Goal: Transaction & Acquisition: Purchase product/service

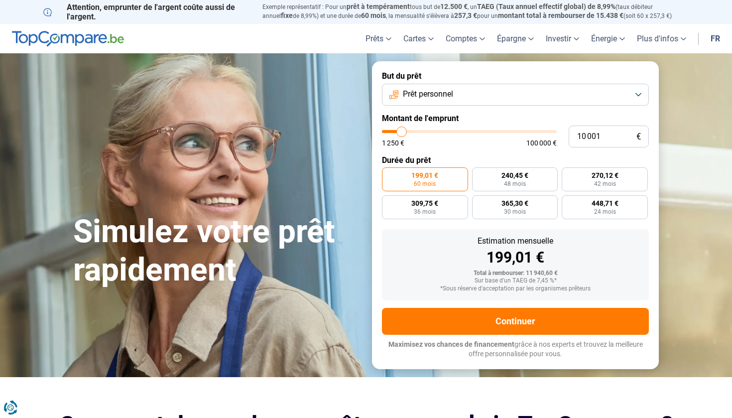
click at [482, 94] on button "Prêt personnel" at bounding box center [515, 95] width 267 height 22
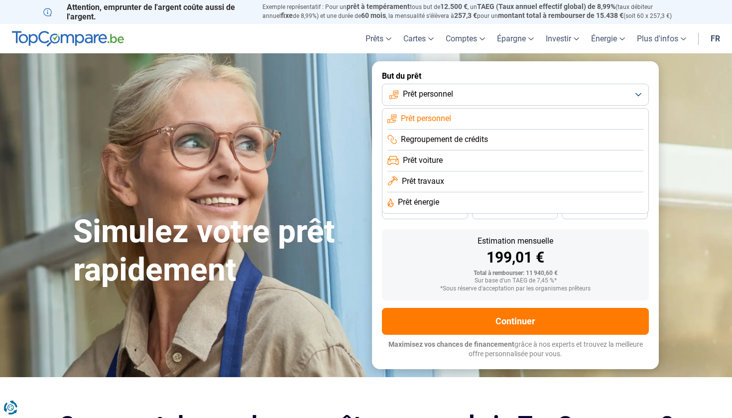
click at [445, 179] on li "Prêt travaux" at bounding box center [515, 181] width 256 height 21
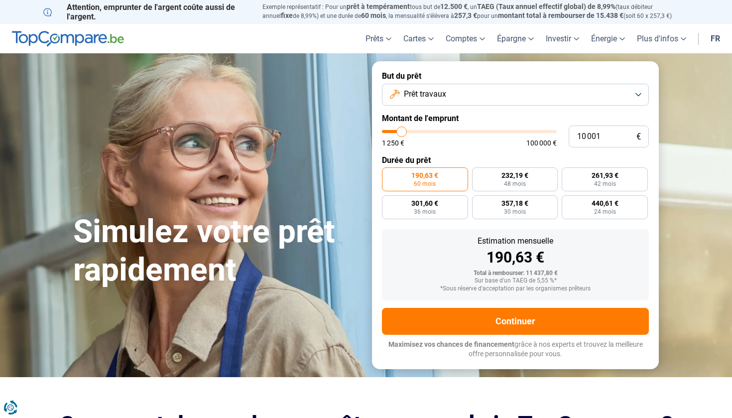
type input "11 000"
type input "11000"
type input "11 250"
type input "11250"
type input "12 000"
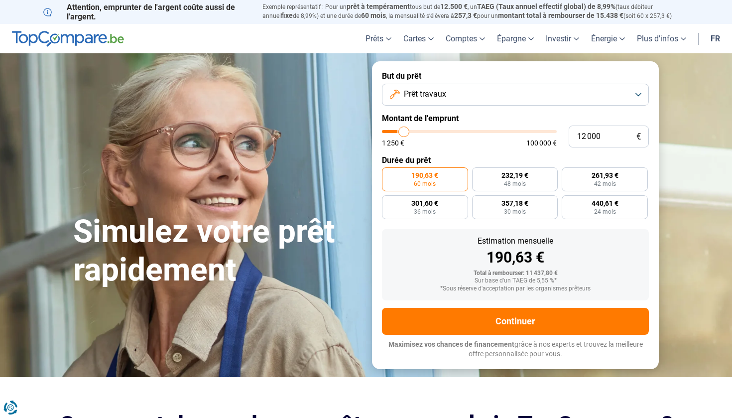
type input "12000"
type input "12 250"
type input "12250"
type input "13 250"
type input "13250"
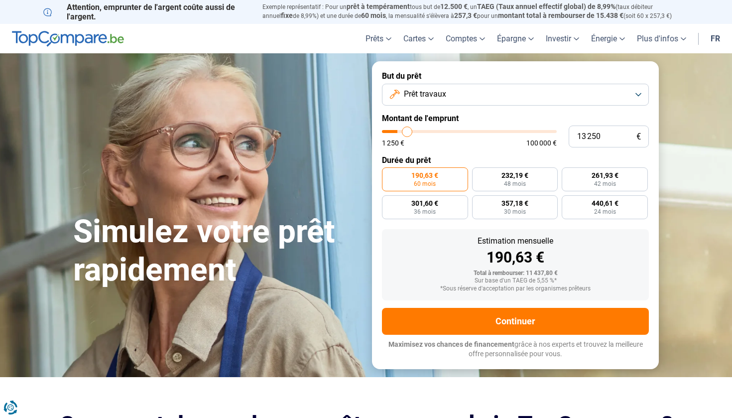
type input "13 750"
type input "13750"
type input "15 000"
type input "15000"
type input "16 250"
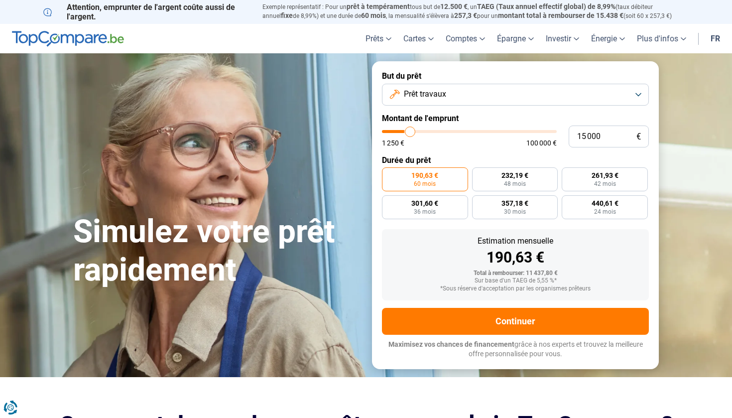
type input "16250"
type input "17 750"
type input "17750"
type input "18 500"
type input "18500"
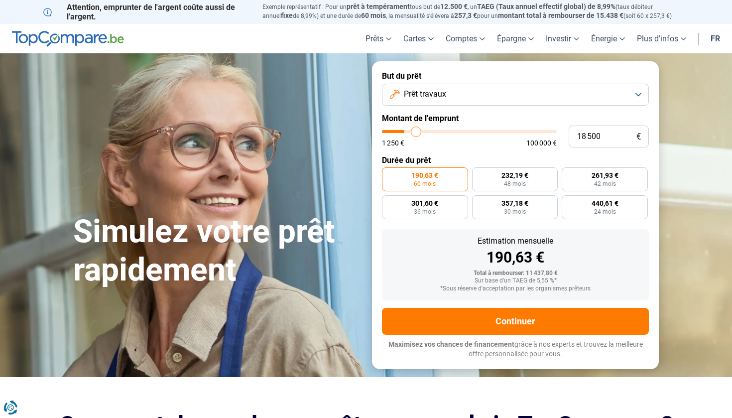
type input "20 000"
type input "20000"
type input "21 250"
type input "21250"
type input "22 500"
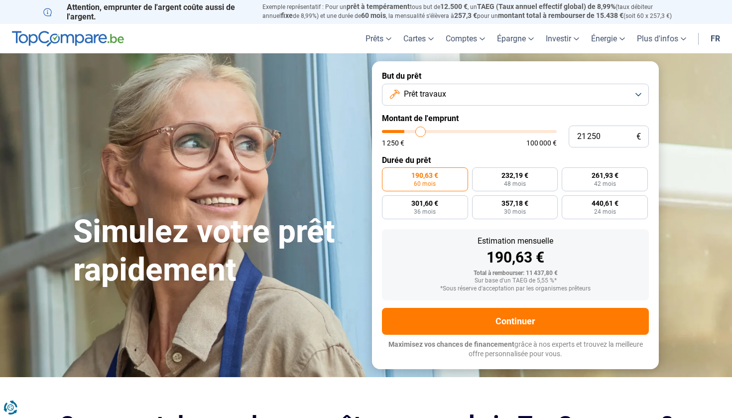
type input "22500"
type input "23 000"
type input "23000"
type input "24 250"
type input "24250"
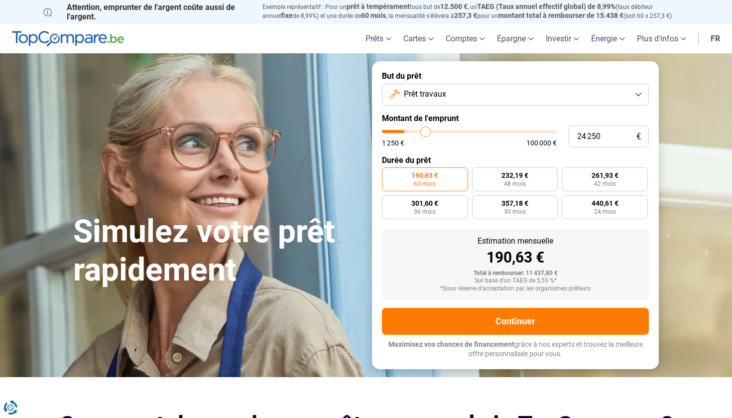
type input "25 000"
type input "25000"
type input "25 750"
type input "25750"
type input "26 500"
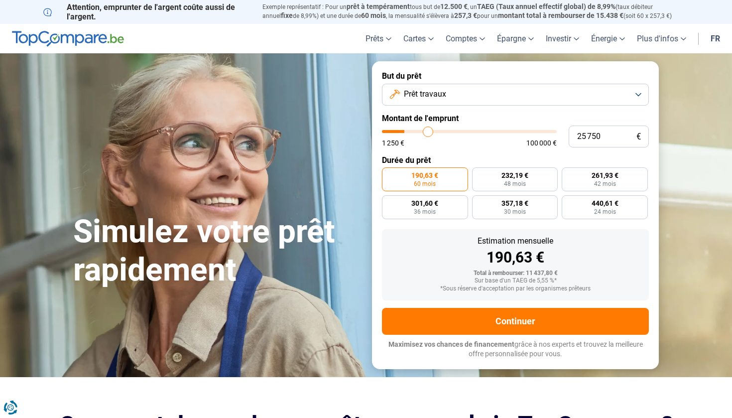
type input "26500"
type input "27 000"
type input "27000"
type input "27 250"
type input "27250"
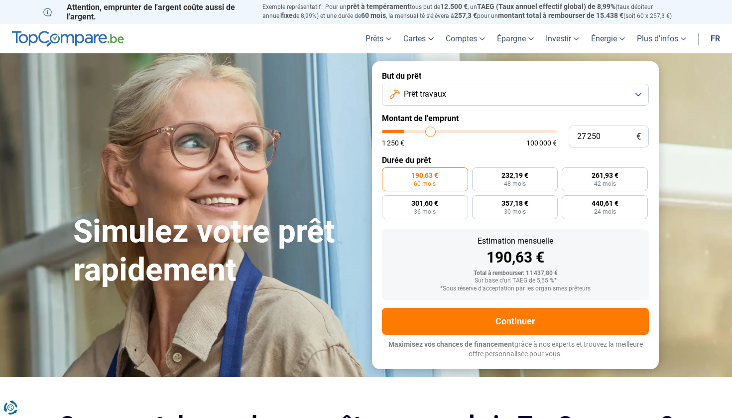
type input "27 500"
type input "27500"
type input "28 000"
type input "28000"
type input "28 250"
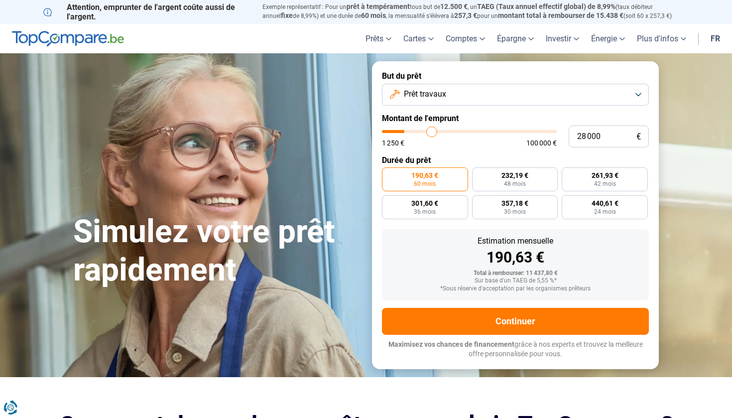
type input "28250"
type input "28 500"
type input "28500"
type input "28 750"
type input "28750"
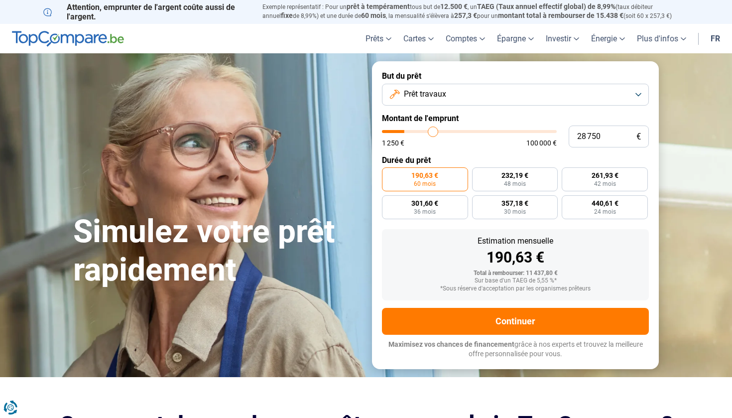
type input "29 000"
type input "29000"
type input "29 500"
type input "29500"
type input "29 750"
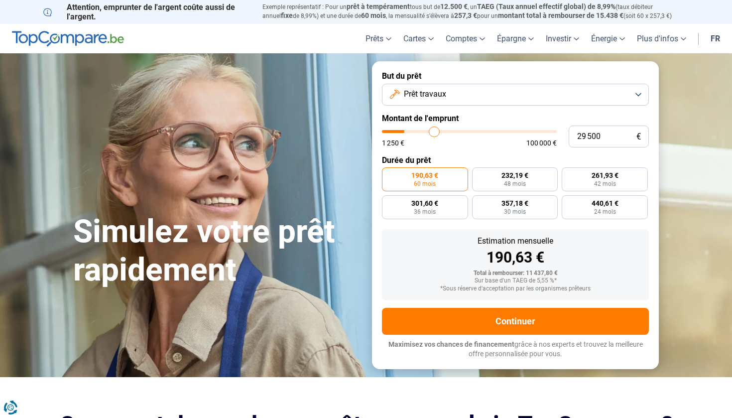
type input "29750"
type input "30 000"
type input "30000"
type input "30 500"
type input "30500"
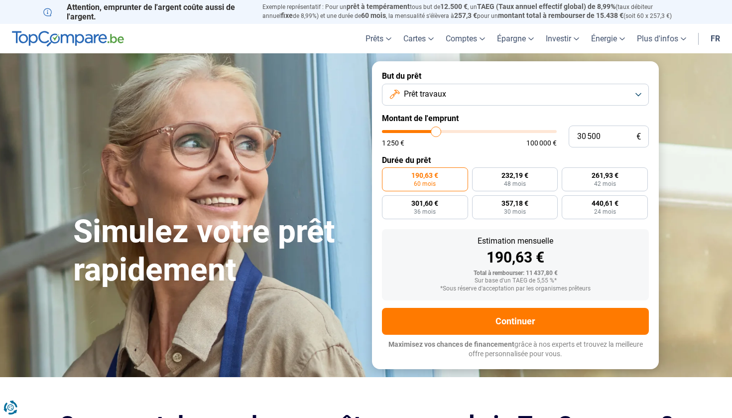
type input "31 000"
type input "31000"
type input "31 250"
type input "31250"
type input "31 750"
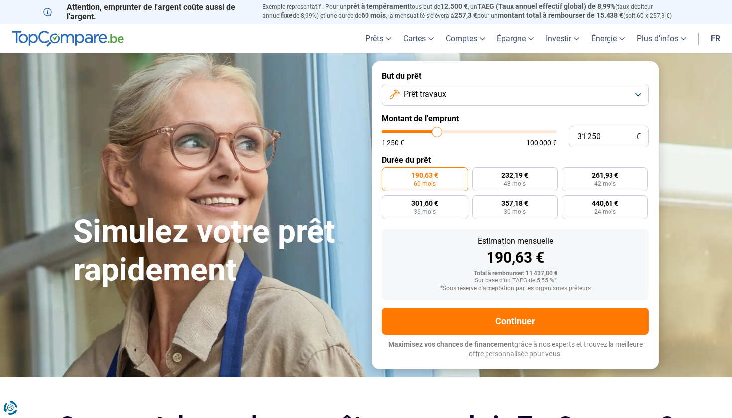
type input "31750"
type input "32 500"
type input "32500"
type input "32 750"
type input "32750"
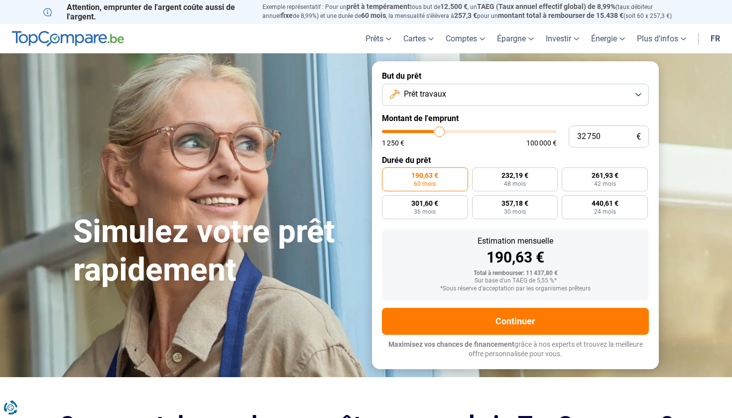
type input "33 250"
type input "33250"
type input "34 000"
type input "34000"
type input "34 250"
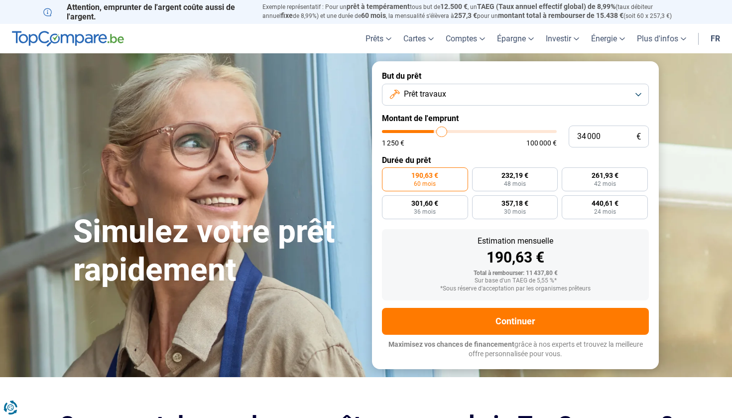
type input "34250"
type input "34 750"
type input "34750"
type input "35 500"
type input "35500"
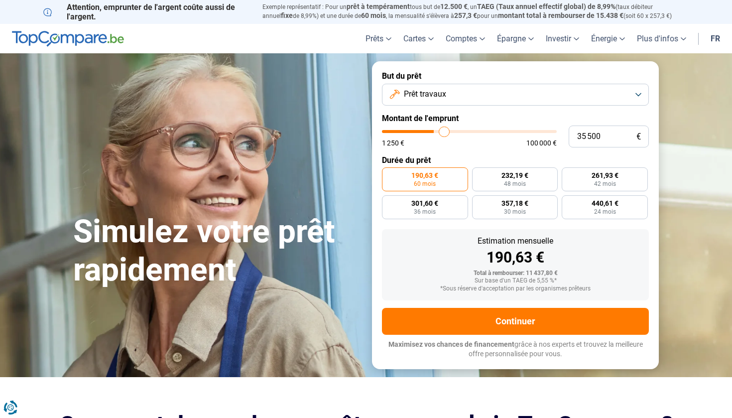
type input "36 000"
type input "36000"
type input "36 500"
type input "36500"
type input "37 000"
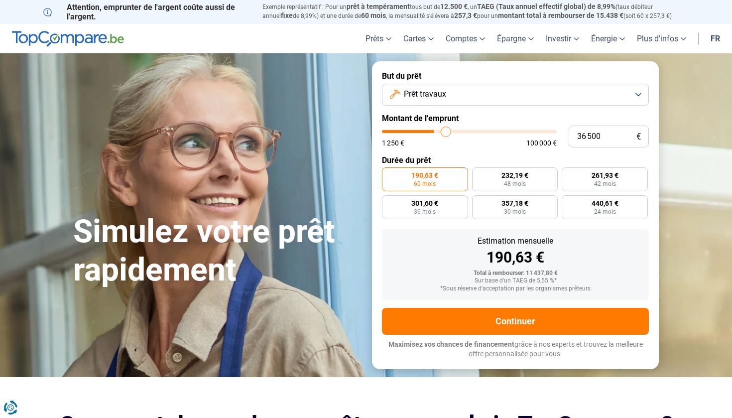
type input "37000"
type input "37 500"
type input "37500"
type input "38 000"
type input "38000"
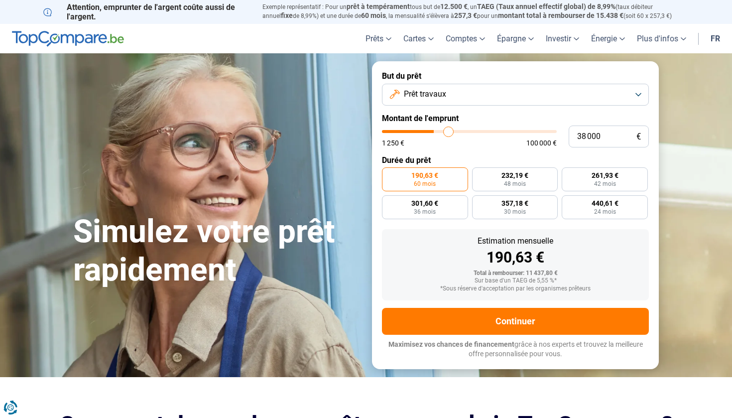
type input "38 500"
type input "38500"
type input "39 000"
type input "39000"
type input "39 250"
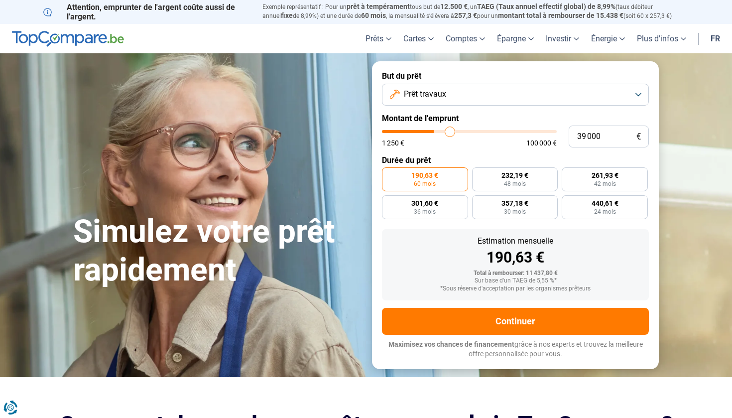
type input "39250"
type input "39 500"
type input "39500"
type input "40 250"
type input "40250"
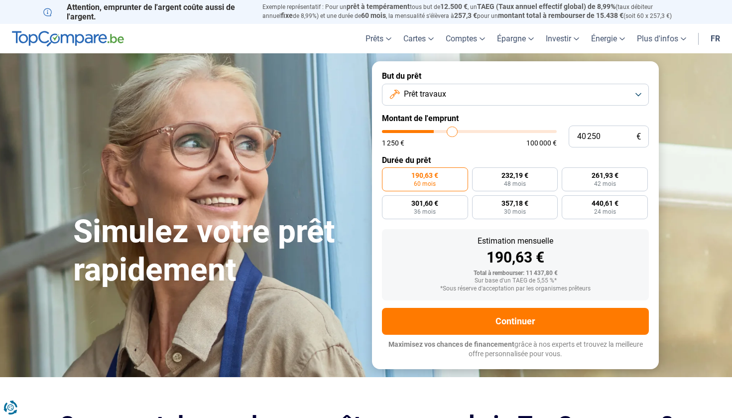
type input "40 500"
type input "40500"
type input "40 750"
type input "40750"
type input "41 000"
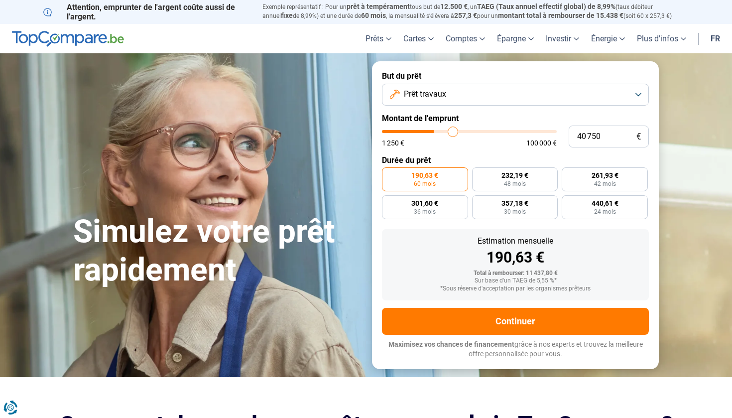
type input "41000"
type input "41 500"
type input "41500"
type input "41 750"
type input "41750"
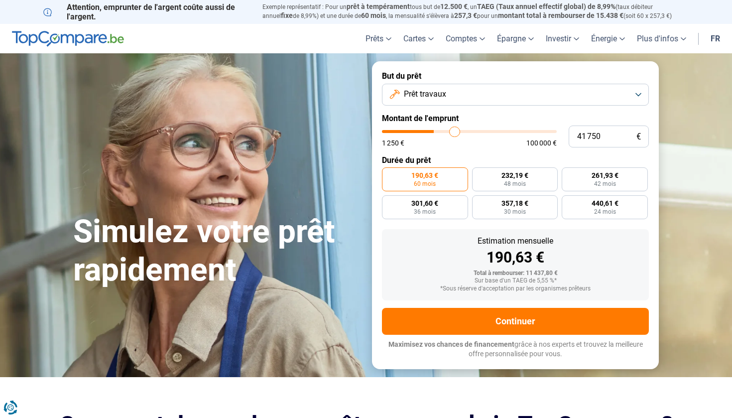
type input "42 000"
type input "42000"
type input "42 250"
type input "42250"
type input "42 750"
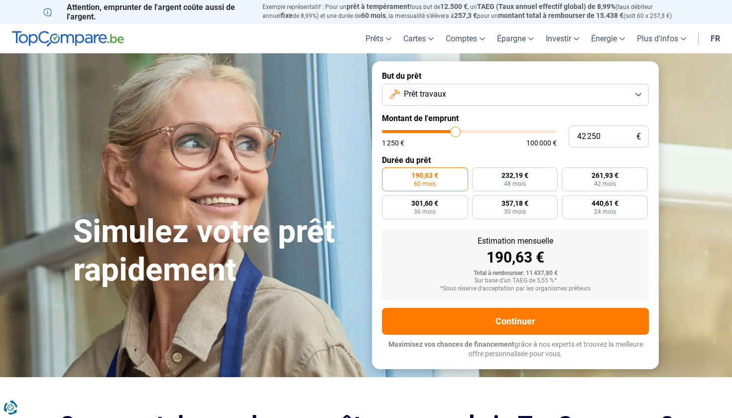
type input "42750"
type input "43 000"
type input "43000"
type input "43 250"
type input "43250"
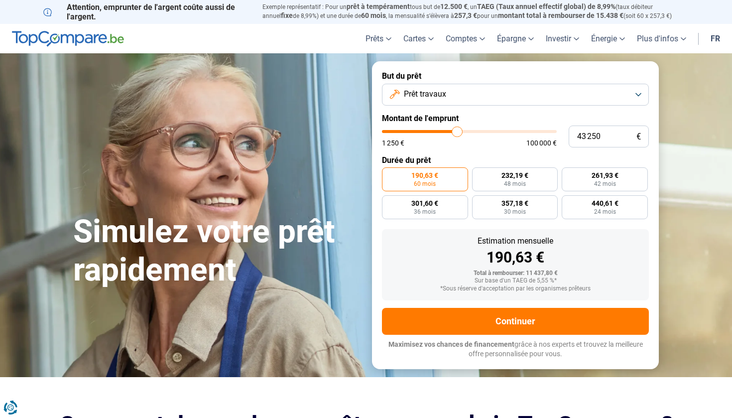
type input "43 500"
type input "43500"
type input "43 750"
type input "43750"
type input "44 250"
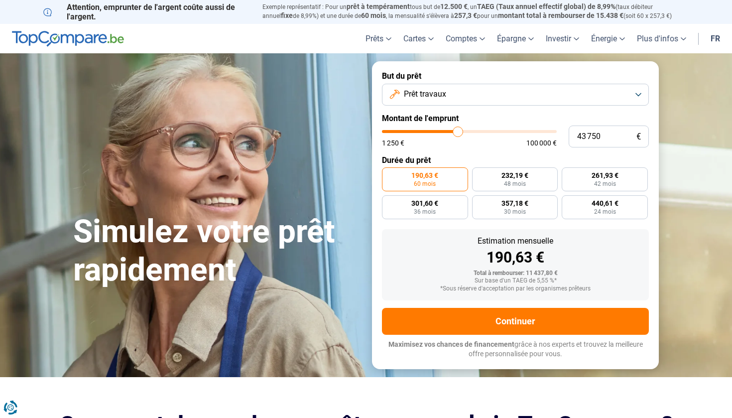
type input "44250"
type input "44 500"
type input "44500"
type input "44 750"
type input "44750"
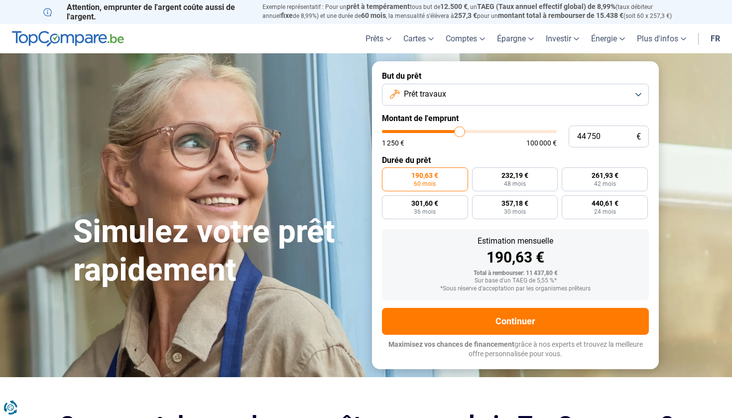
type input "45 000"
type input "45000"
type input "45 750"
type input "45750"
type input "46 250"
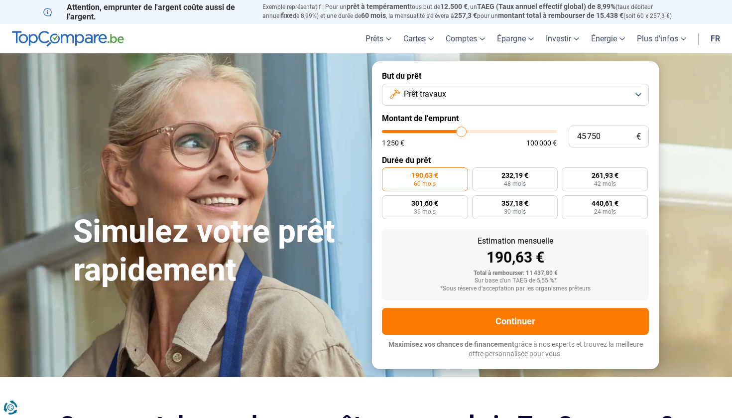
type input "46250"
type input "46 500"
type input "46500"
type input "47 250"
type input "47250"
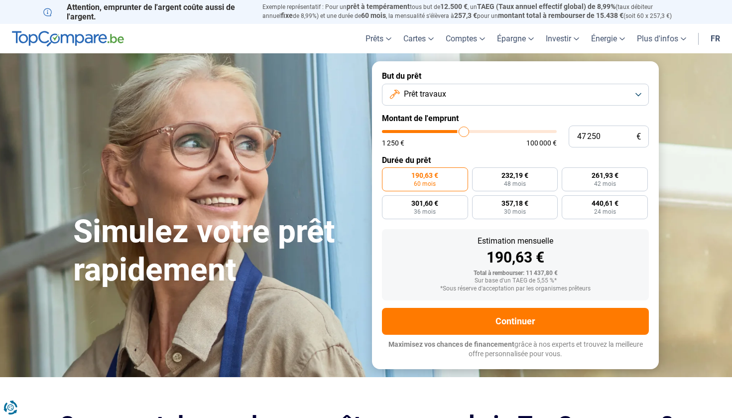
type input "47 500"
type input "47500"
type input "47 750"
type input "47750"
type input "48 000"
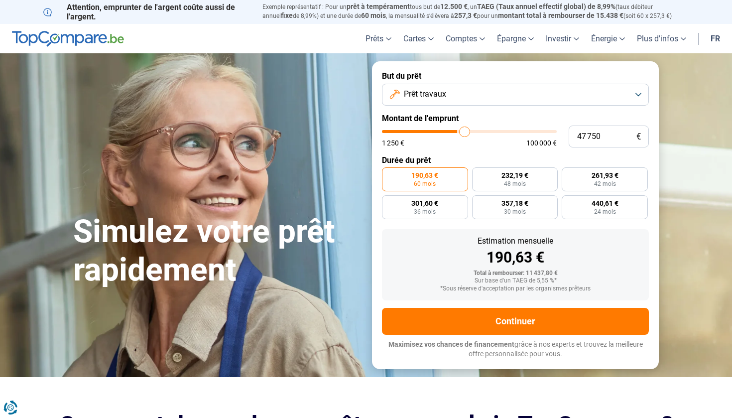
type input "48000"
type input "48 250"
type input "48250"
type input "48 750"
type input "48750"
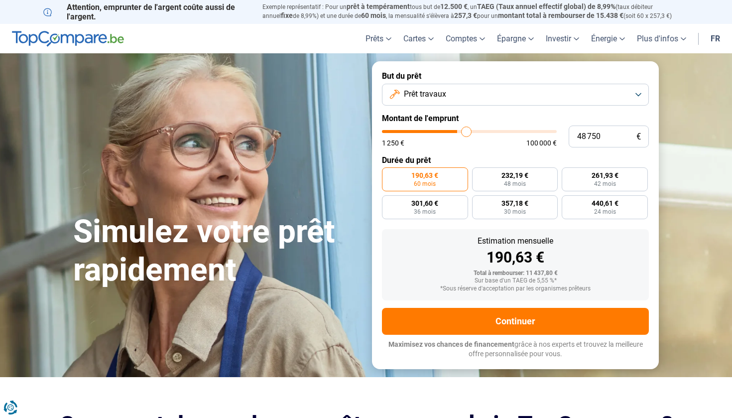
type input "49 000"
type input "49000"
type input "49 250"
type input "49250"
type input "49 500"
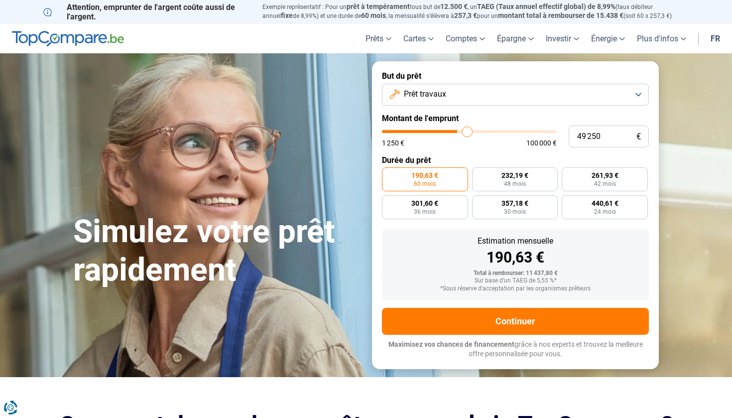
type input "49500"
type input "49 750"
type input "49750"
type input "50 250"
type input "50250"
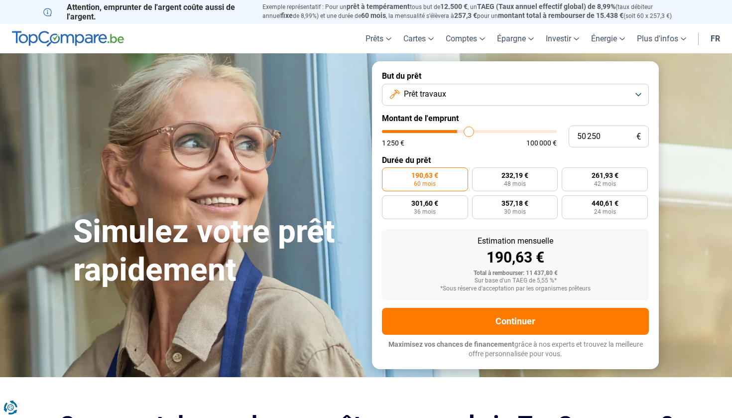
type input "50 500"
type input "50500"
type input "50 750"
type input "50750"
type input "51 000"
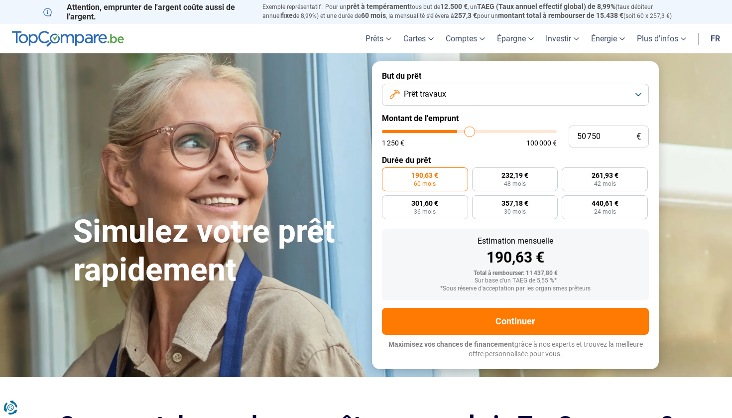
type input "51000"
type input "51 250"
type input "51250"
type input "51 750"
type input "51750"
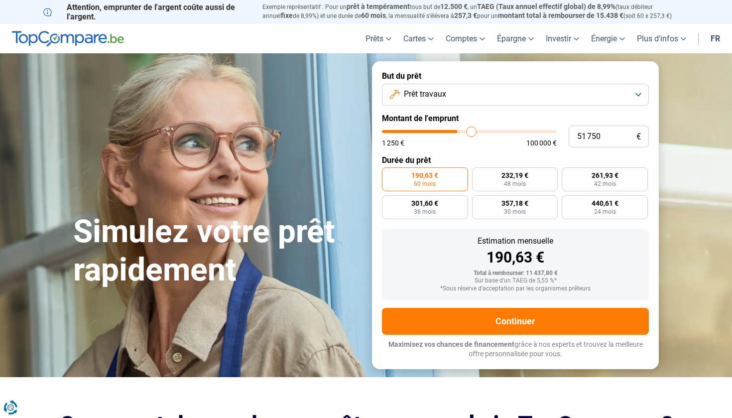
type input "52 000"
type input "52000"
type input "52 250"
type input "52250"
type input "52 500"
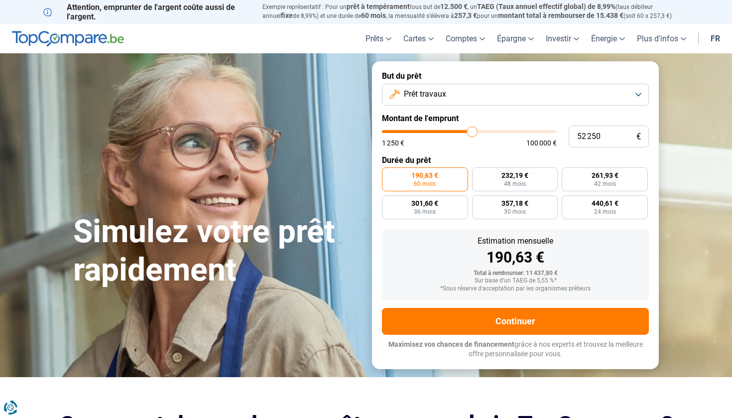
type input "52500"
type input "52 750"
type input "52750"
type input "53 250"
type input "53250"
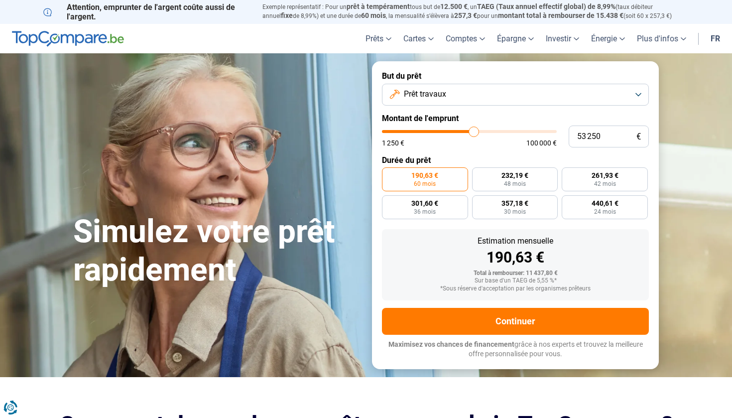
type input "53 500"
type input "53500"
type input "53 750"
type input "53750"
type input "54 000"
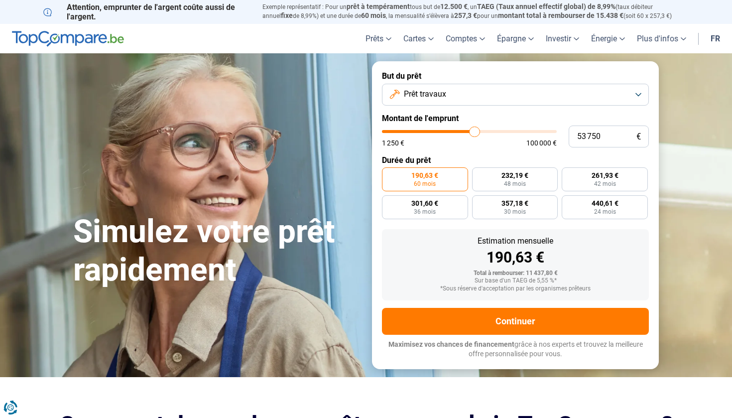
type input "54000"
type input "54 250"
type input "54250"
type input "54 750"
type input "54750"
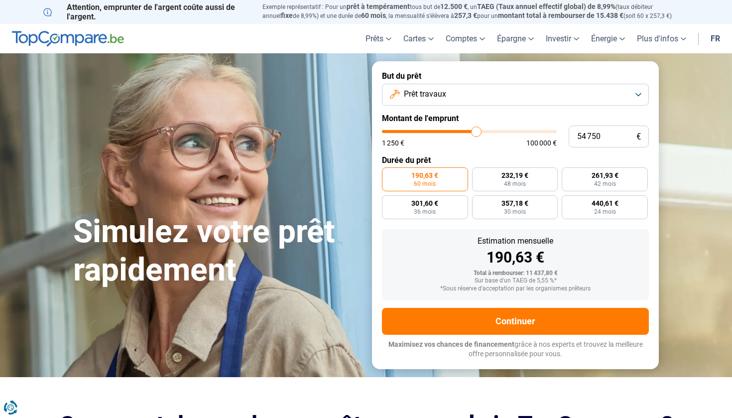
type input "55 000"
type input "55000"
type input "55 250"
type input "55250"
type input "55 500"
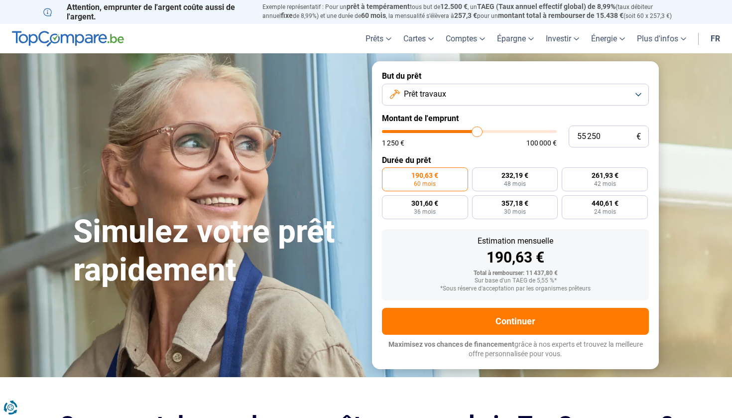
type input "55500"
type input "55 750"
type input "55750"
type input "56 250"
type input "56250"
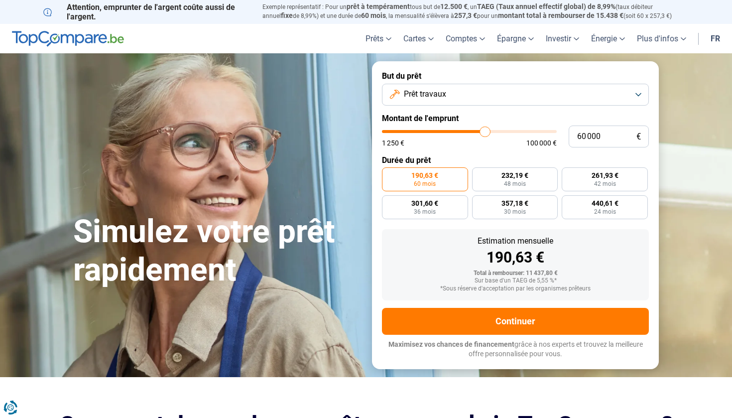
drag, startPoint x: 403, startPoint y: 131, endPoint x: 485, endPoint y: 127, distance: 81.8
click at [485, 130] on input "range" at bounding box center [469, 131] width 175 height 3
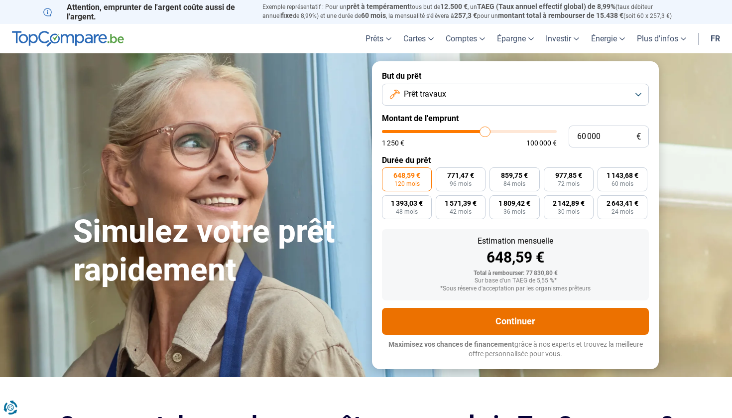
click at [509, 324] on button "Continuer" at bounding box center [515, 321] width 267 height 27
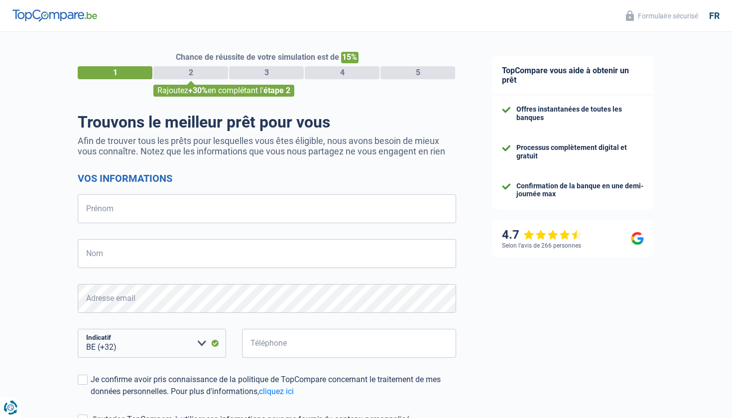
select select "32"
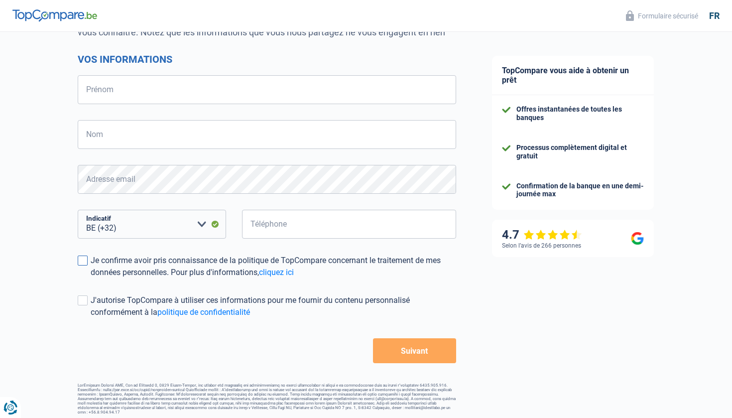
scroll to position [119, 0]
